Goal: Information Seeking & Learning: Learn about a topic

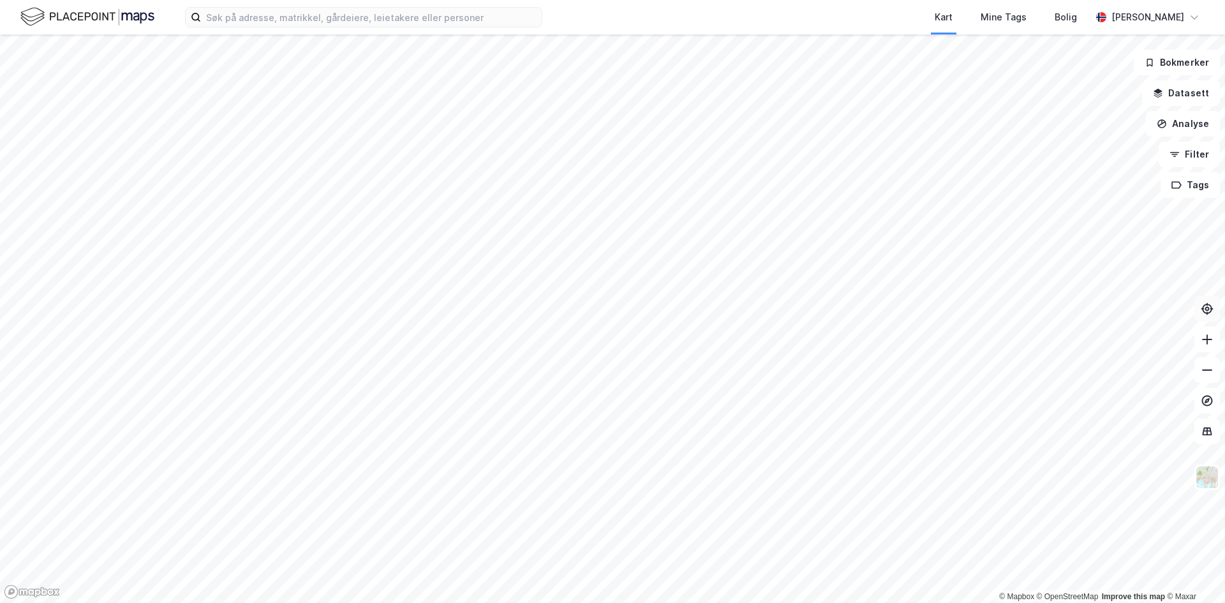
click at [1205, 306] on icon at bounding box center [1206, 308] width 13 height 13
click at [554, 602] on html "Kart Mine Tags Bolig Christoffer Bølgen Johnsen © Mapbox © OpenStreetMap Improv…" at bounding box center [612, 301] width 1225 height 603
click at [1204, 308] on icon at bounding box center [1206, 308] width 13 height 13
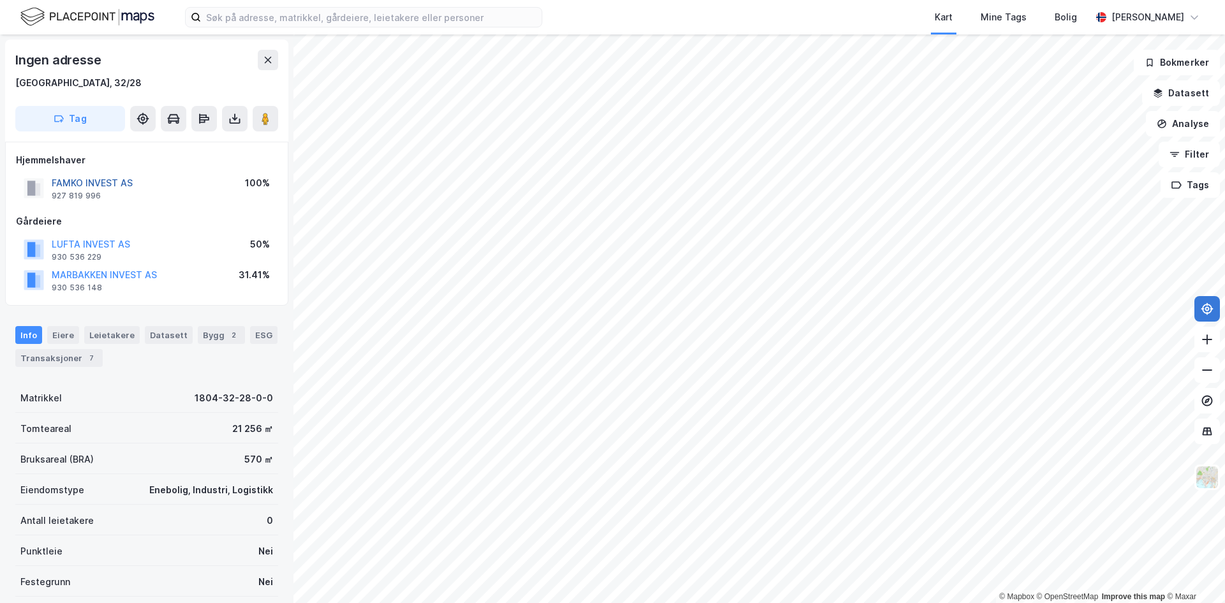
click at [0, 0] on button "FAMKO INVEST AS" at bounding box center [0, 0] width 0 height 0
click at [322, 16] on input at bounding box center [371, 17] width 341 height 19
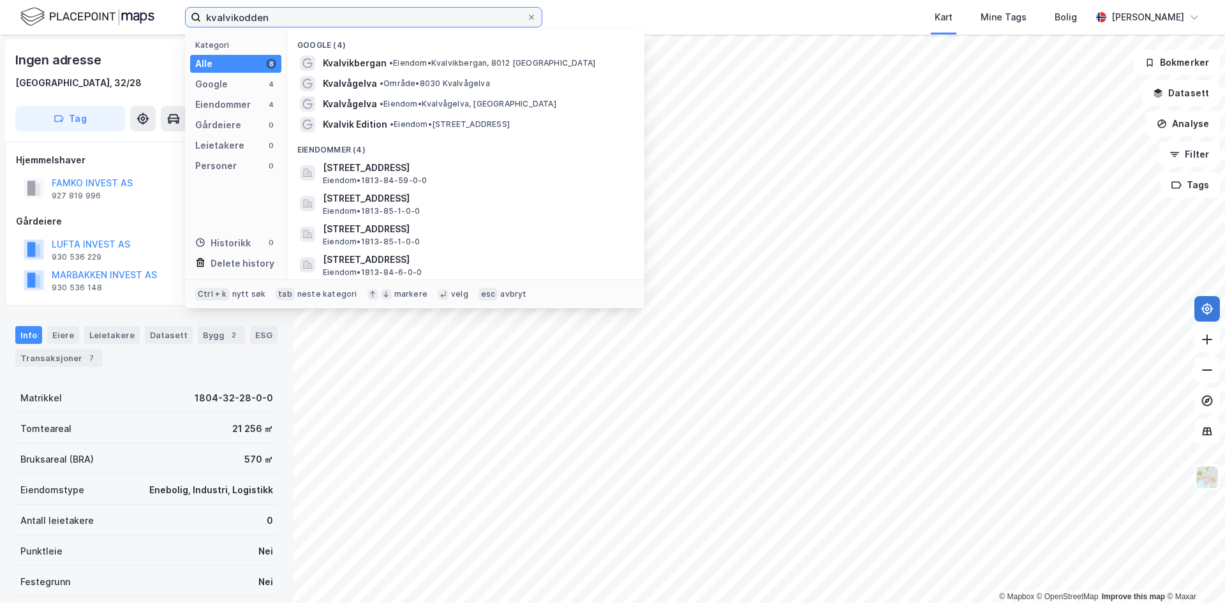
type input "kvalvikodden"
click at [304, 17] on input "kvalvikodden" at bounding box center [363, 17] width 325 height 19
click at [142, 65] on div "Ingen adresse" at bounding box center [146, 60] width 263 height 20
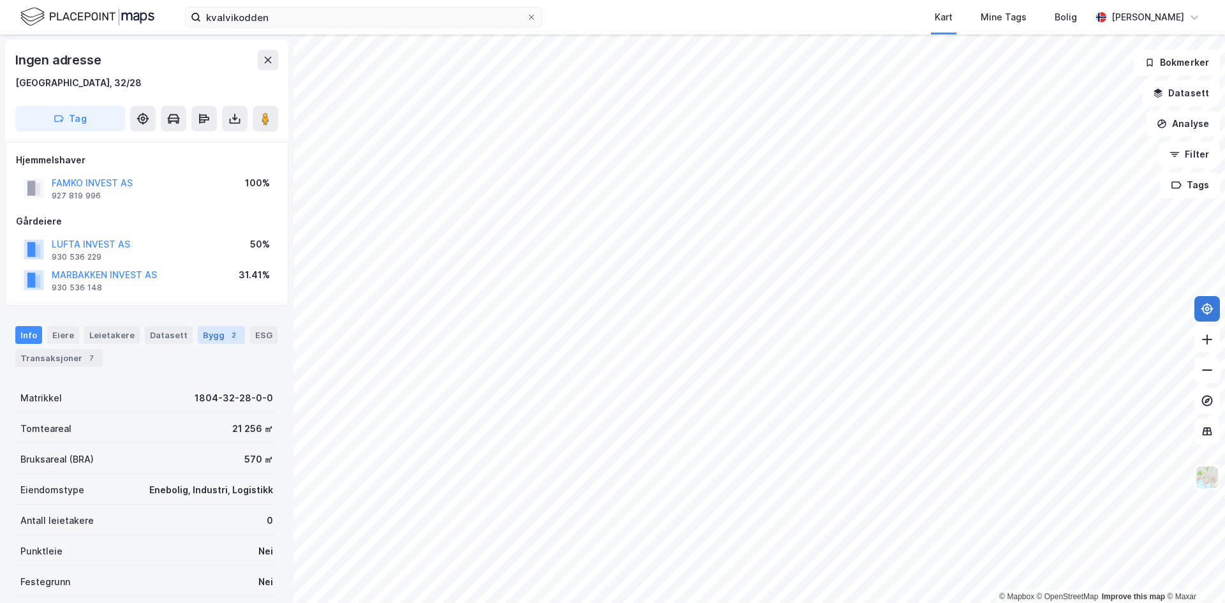
click at [205, 334] on div "Bygg 2" at bounding box center [221, 335] width 47 height 18
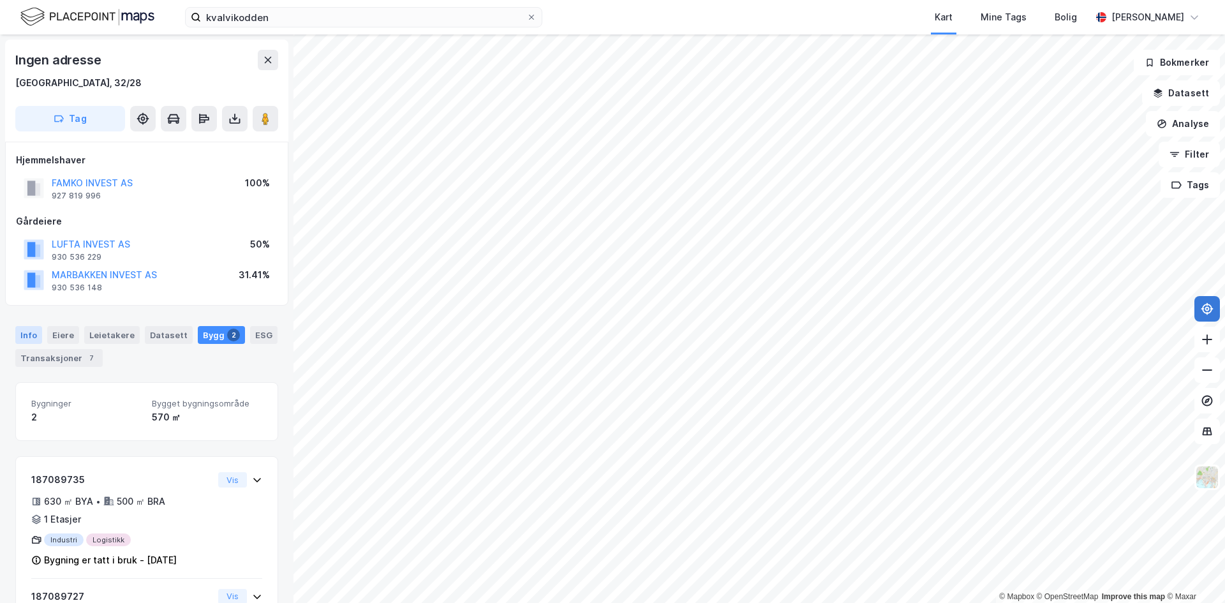
click at [37, 334] on div "Info" at bounding box center [28, 335] width 27 height 18
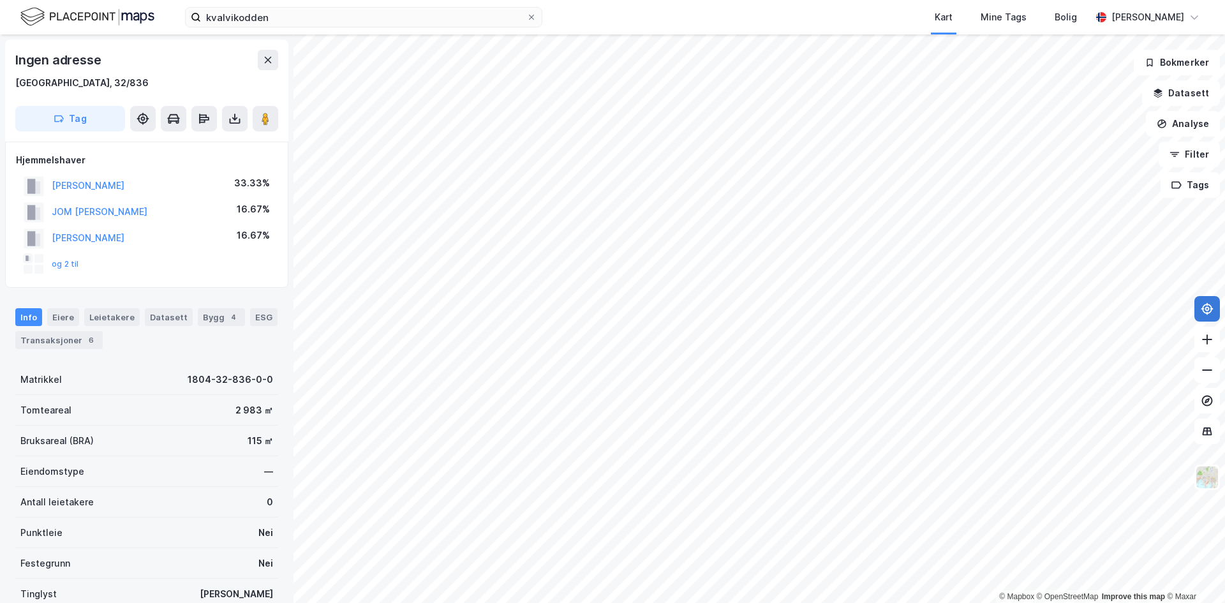
scroll to position [1, 0]
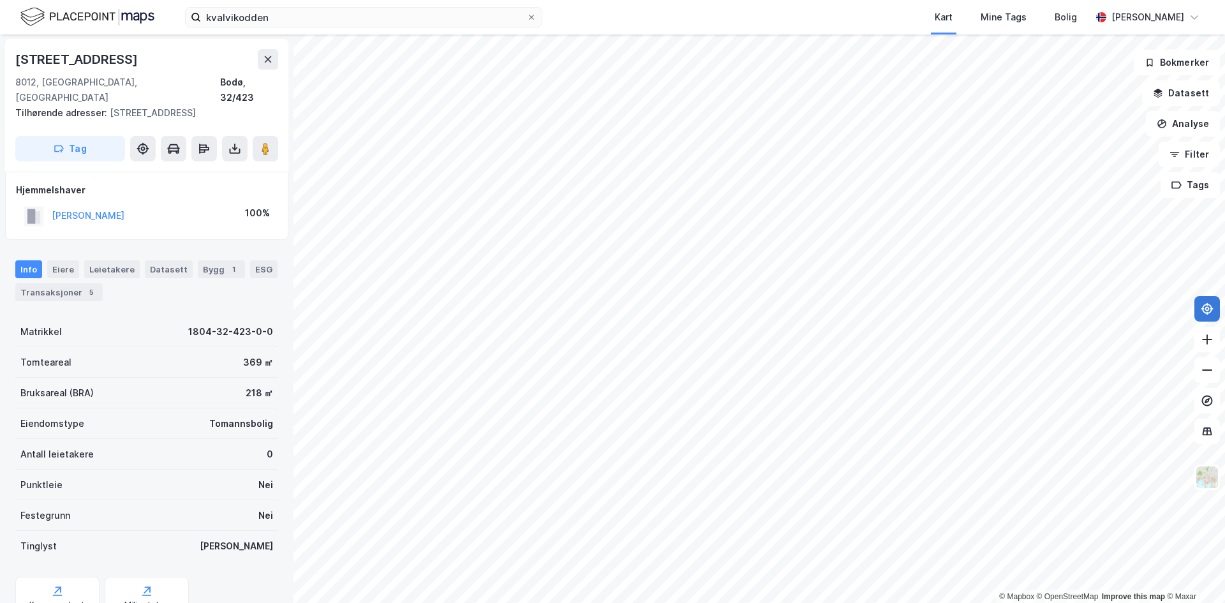
scroll to position [1, 0]
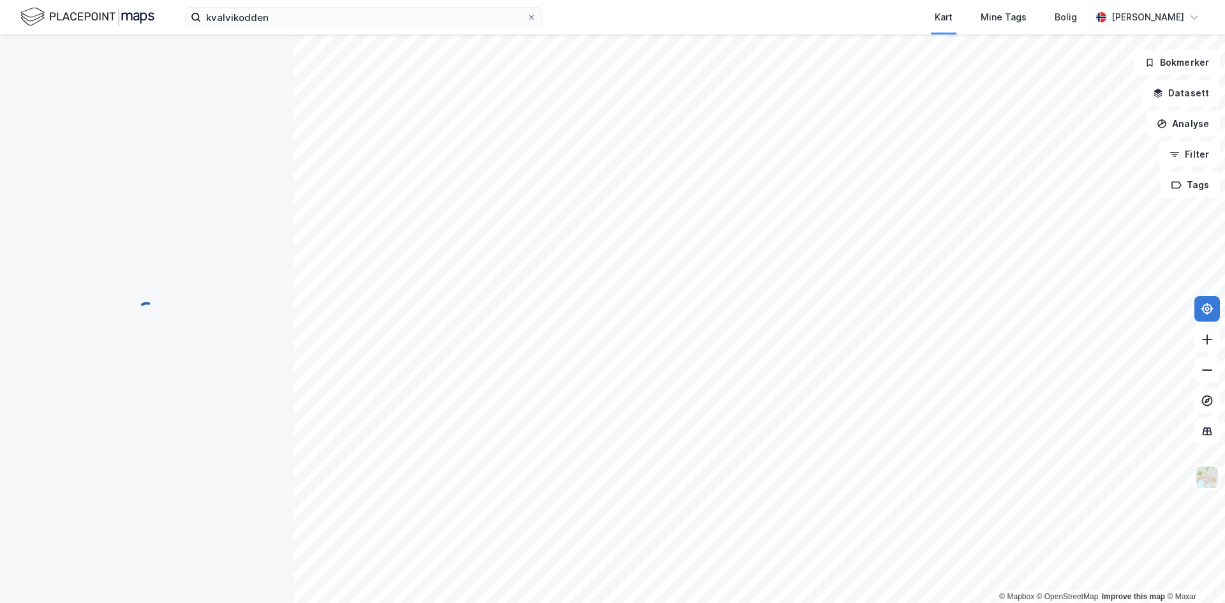
scroll to position [1, 0]
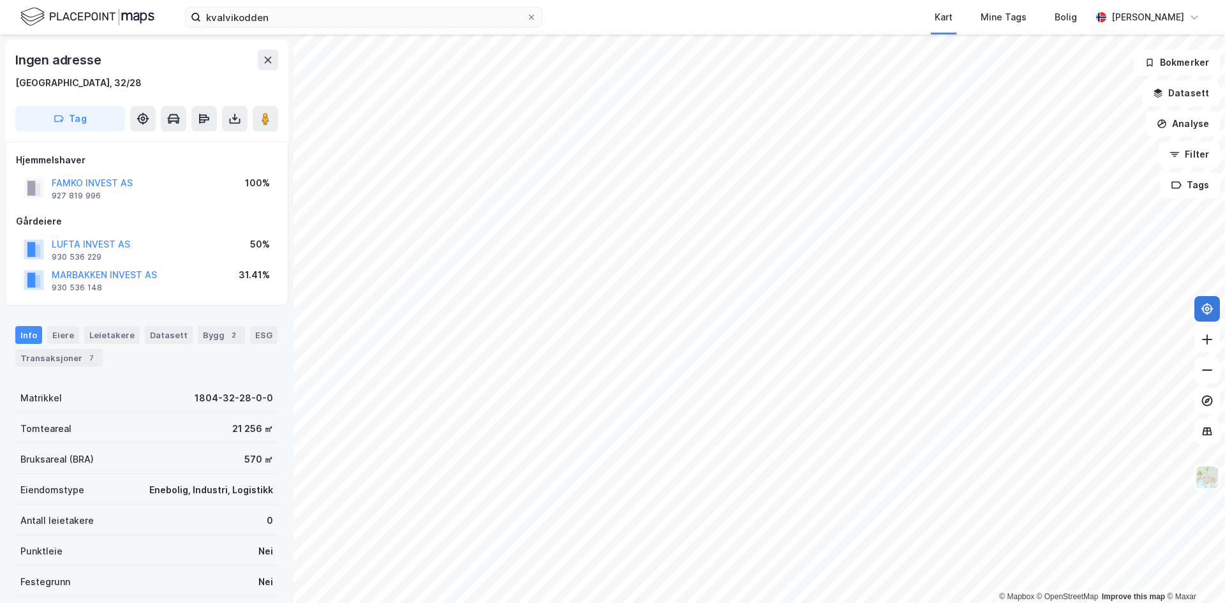
scroll to position [1, 0]
drag, startPoint x: 216, startPoint y: 434, endPoint x: 268, endPoint y: 430, distance: 52.5
click at [268, 430] on div "Tomteareal 21 256 ㎡" at bounding box center [146, 427] width 263 height 31
